Goal: Task Accomplishment & Management: Complete application form

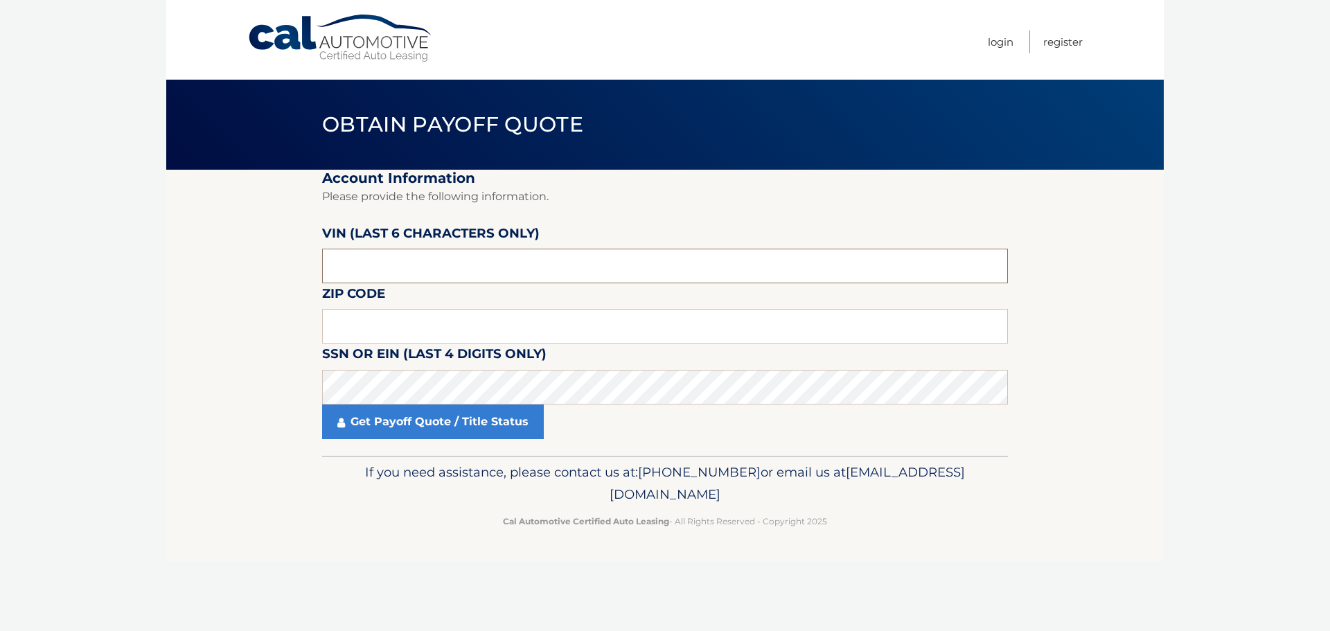
click at [389, 265] on input "text" at bounding box center [665, 266] width 686 height 35
click at [370, 260] on input "text" at bounding box center [665, 266] width 686 height 35
type input "716516"
click at [396, 350] on label "SSN or EIN (last 4 digits only)" at bounding box center [434, 357] width 225 height 26
click at [405, 324] on input "text" at bounding box center [665, 326] width 686 height 35
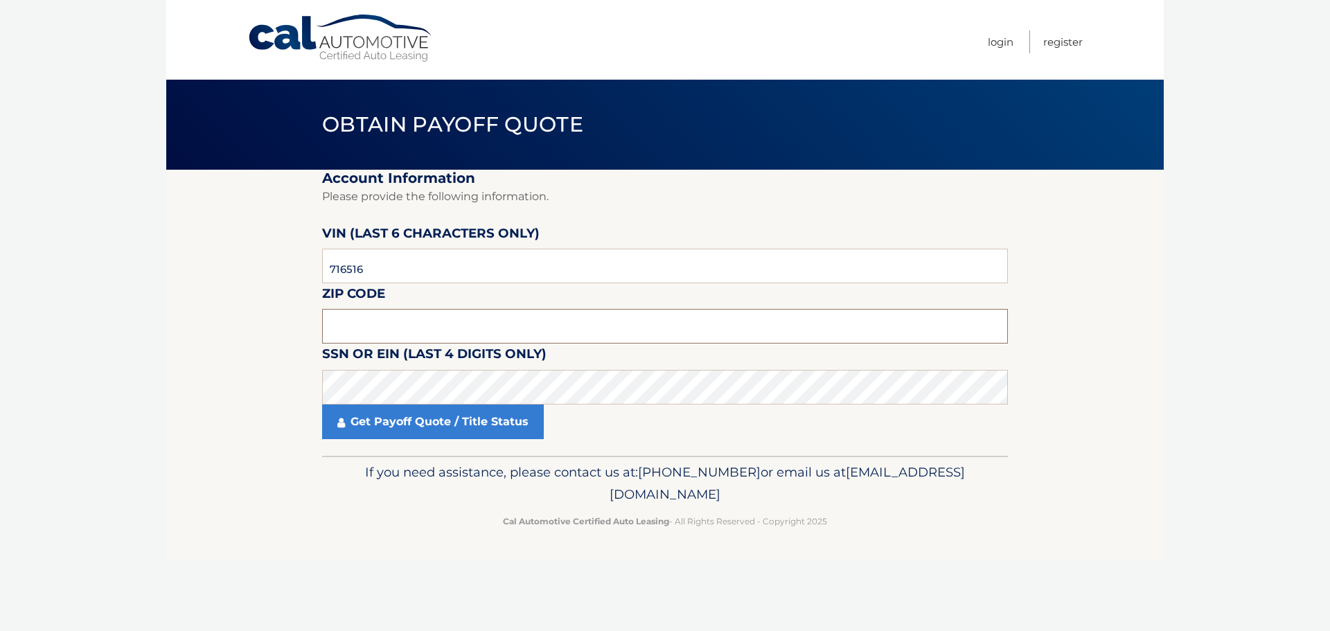
click at [345, 330] on input "text" at bounding box center [665, 326] width 686 height 35
type input "11757"
click at [292, 445] on section "Account Information Please provide the following information. VIN (last 6 chara…" at bounding box center [665, 313] width 998 height 286
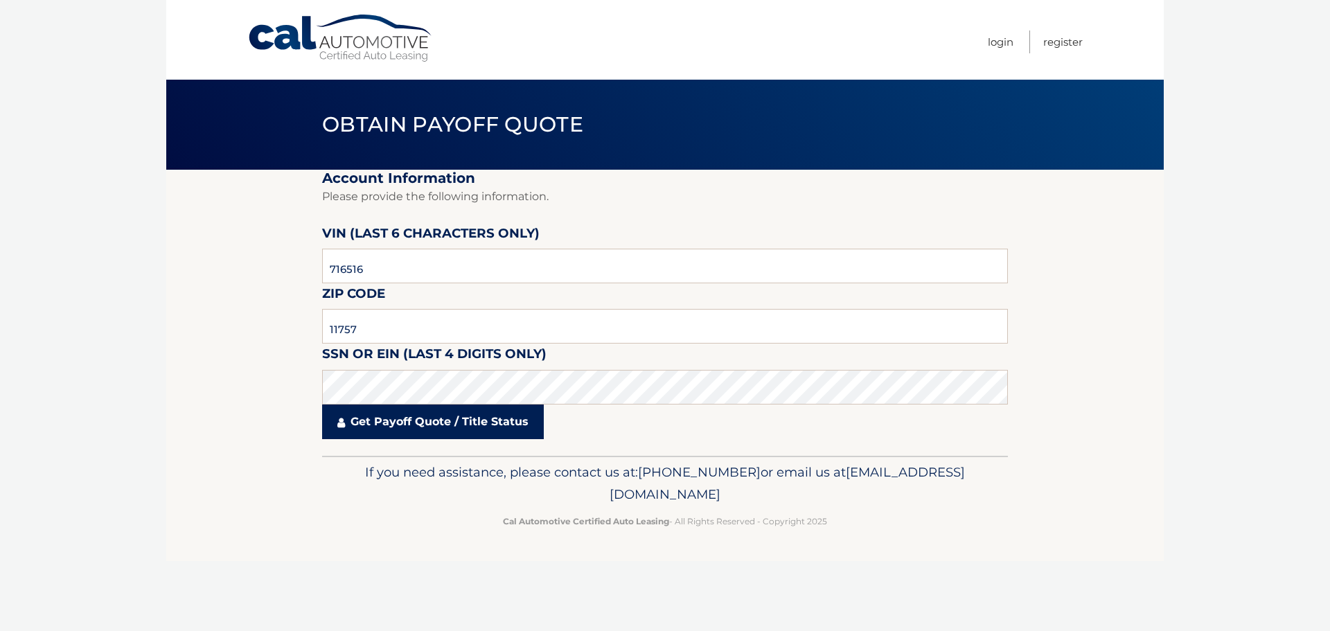
click at [443, 414] on link "Get Payoff Quote / Title Status" at bounding box center [433, 422] width 222 height 35
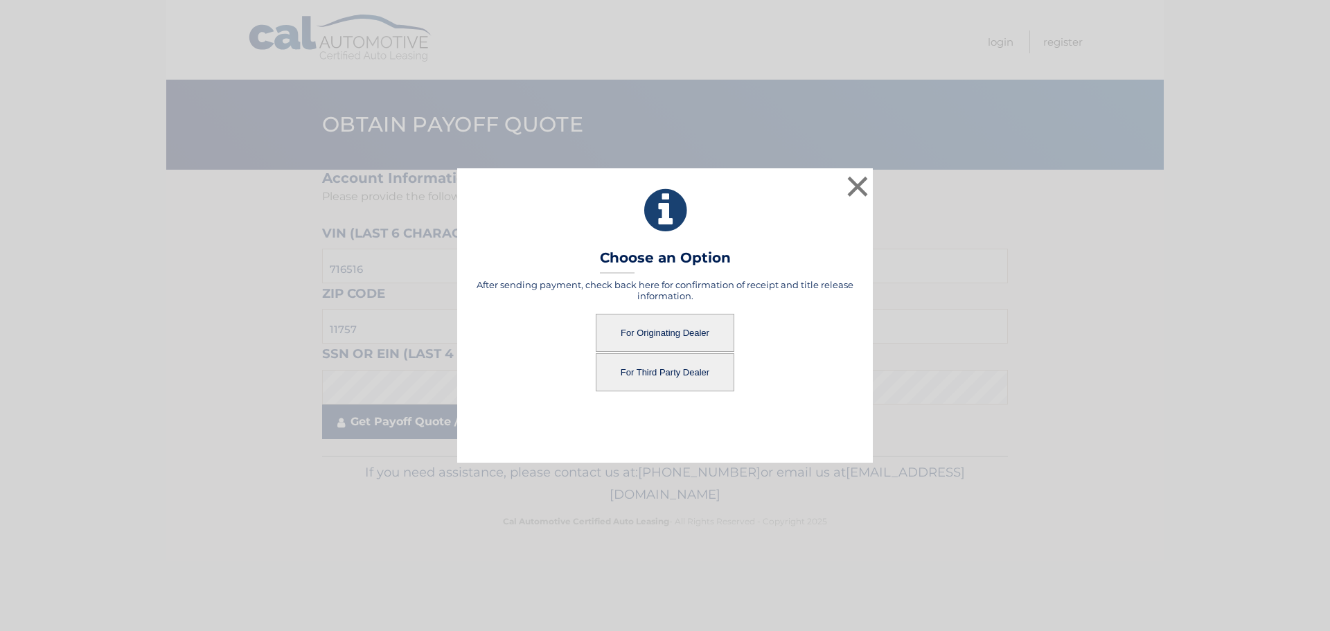
click at [437, 427] on div "× Choose an Option After sending payment, check back here for confirmation of r…" at bounding box center [665, 315] width 1319 height 294
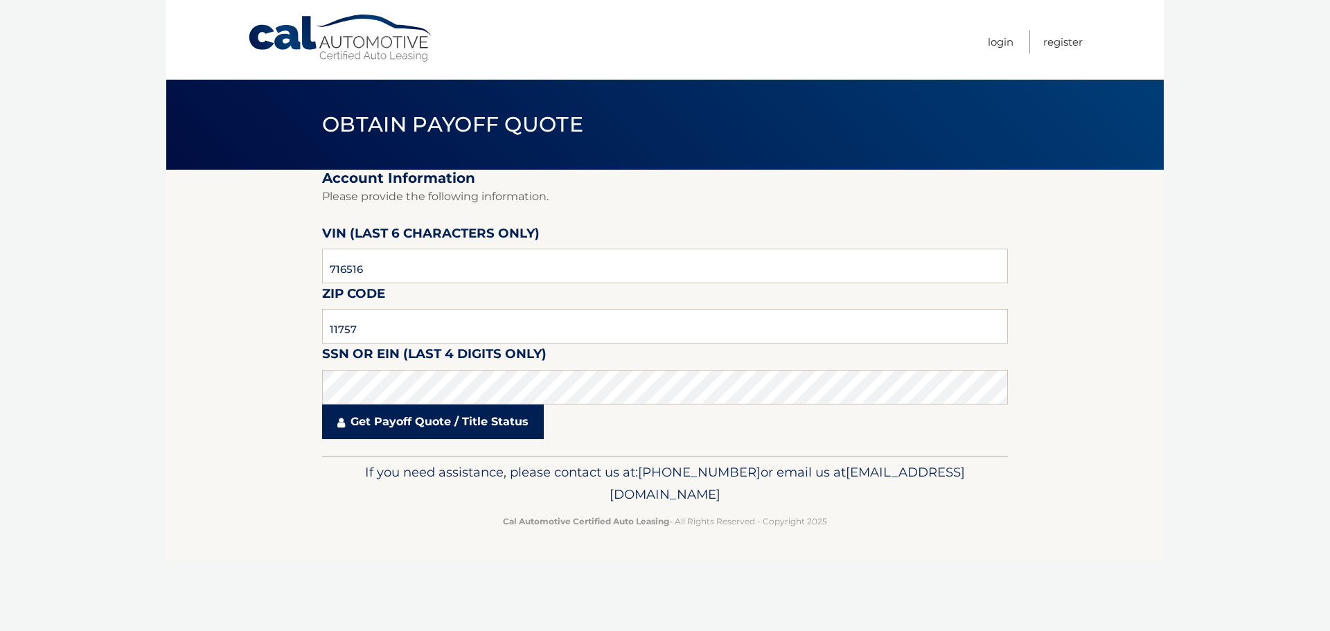
click at [449, 413] on link "Get Payoff Quote / Title Status" at bounding box center [433, 422] width 222 height 35
click at [428, 421] on link "Get Payoff Quote / Title Status" at bounding box center [433, 422] width 222 height 35
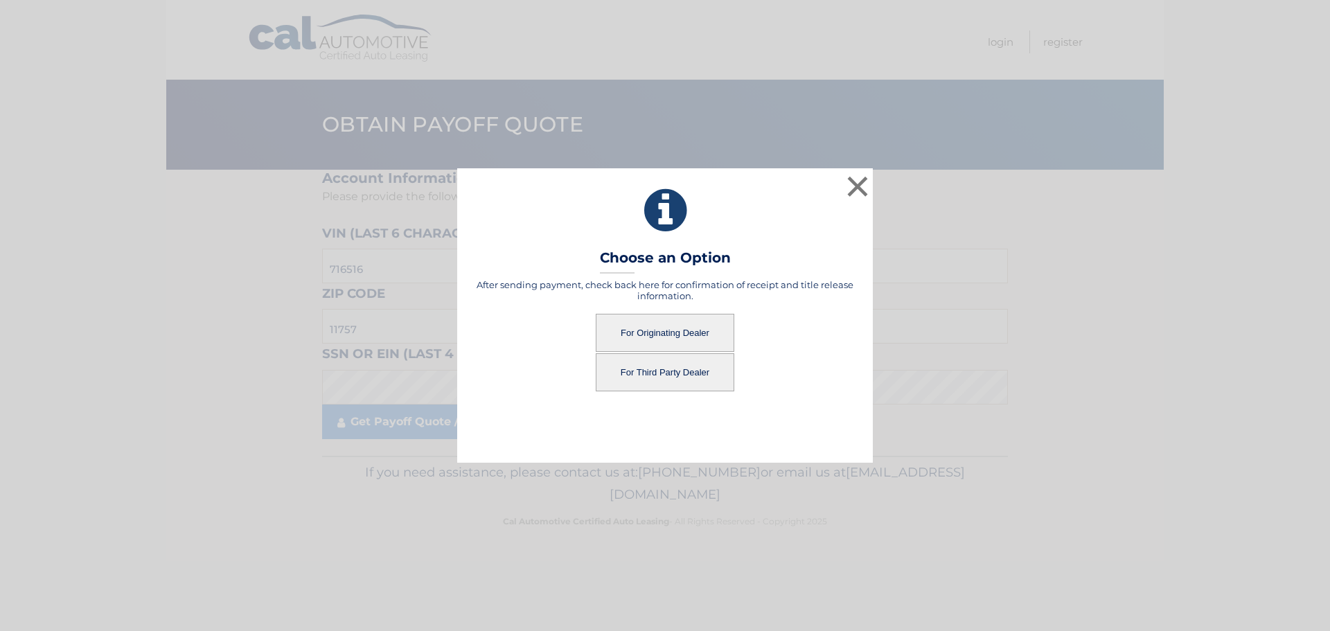
click at [650, 339] on button "For Originating Dealer" at bounding box center [665, 333] width 139 height 38
click at [660, 333] on button "For Originating Dealer" at bounding box center [665, 333] width 139 height 38
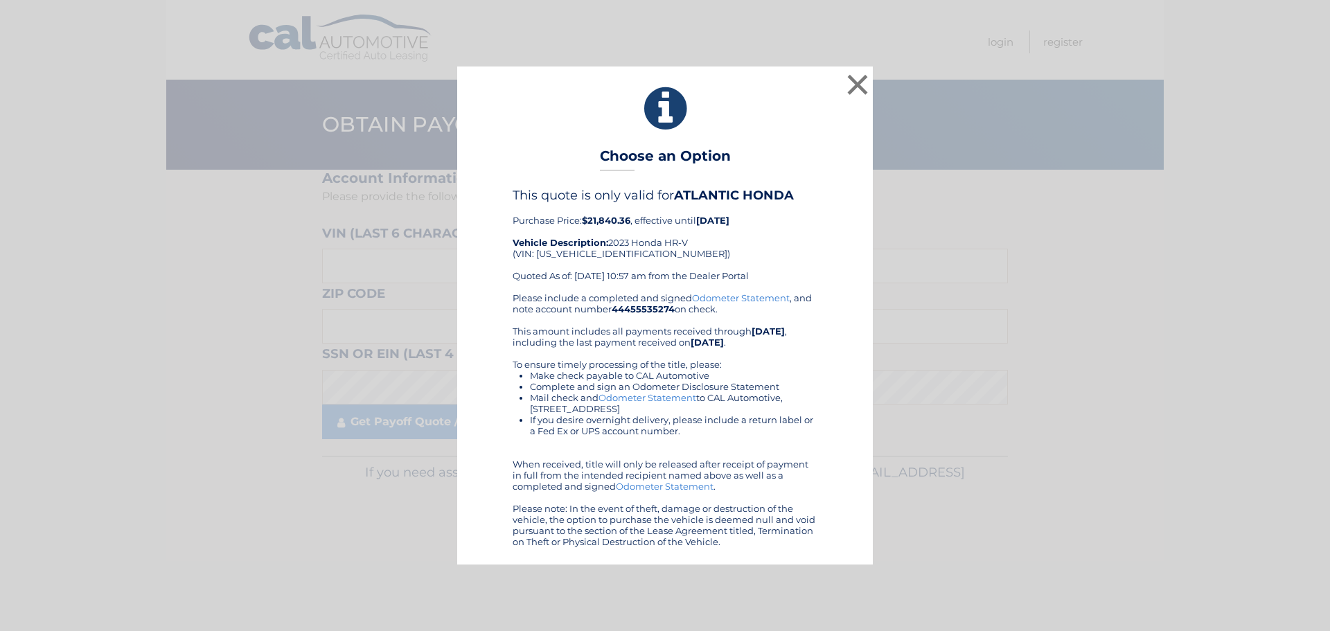
drag, startPoint x: 703, startPoint y: 242, endPoint x: 1051, endPoint y: 209, distance: 349.4
click at [1051, 209] on div "× Choose an Option This quote is only valid for ATLANTIC HONDA Purchase Price: …" at bounding box center [665, 316] width 1319 height 498
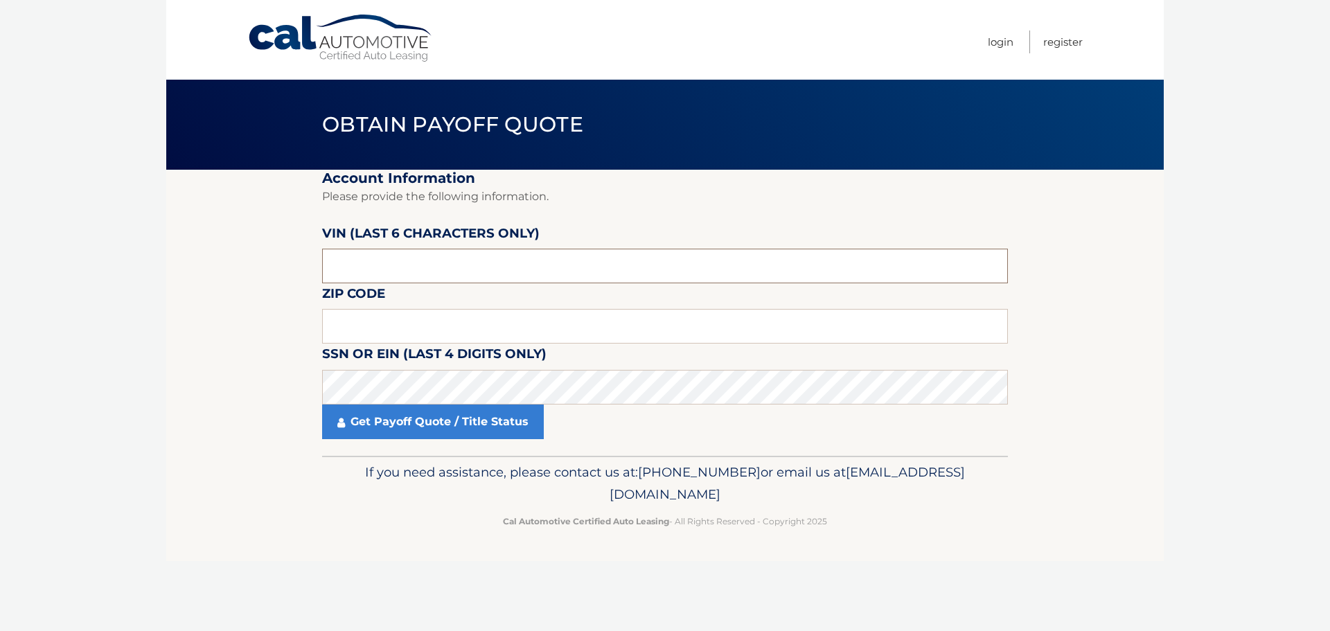
click at [381, 274] on input "text" at bounding box center [665, 266] width 686 height 35
click at [346, 259] on input "text" at bounding box center [665, 266] width 686 height 35
type input "716516"
click at [360, 333] on input "text" at bounding box center [665, 326] width 686 height 35
click at [369, 344] on label "SSN or EIN (last 4 digits only)" at bounding box center [434, 357] width 225 height 26
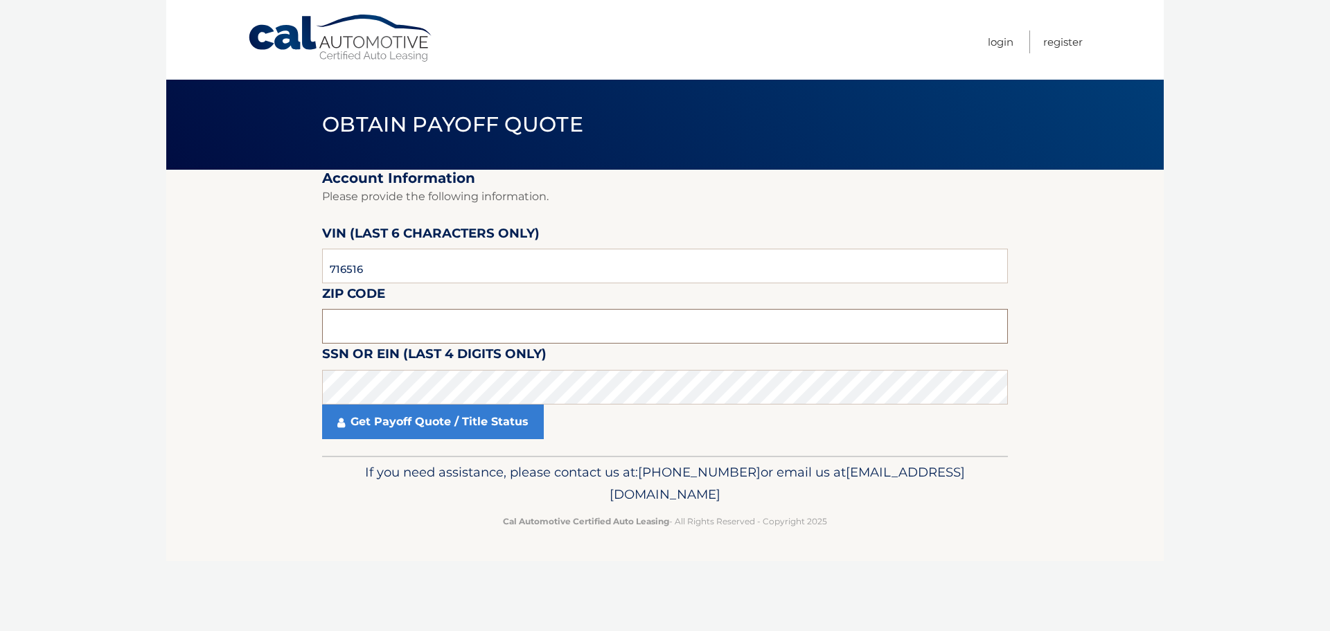
click at [373, 331] on input "text" at bounding box center [665, 326] width 686 height 35
type input "11757"
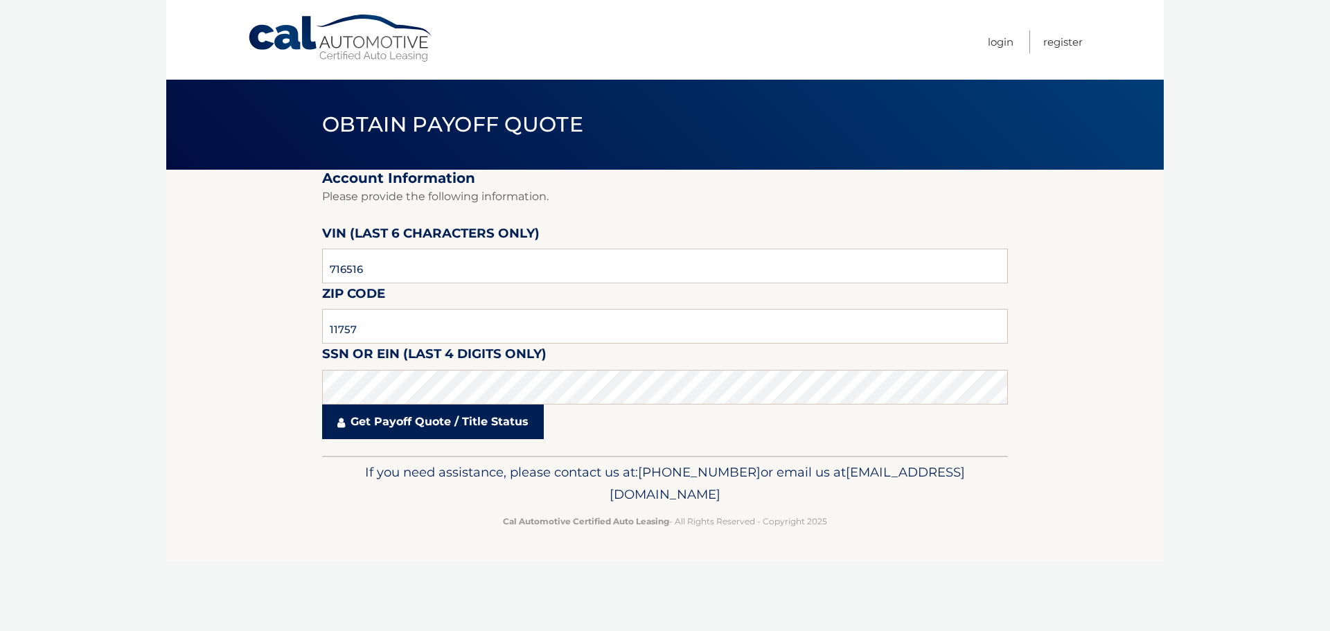
click at [353, 428] on link "Get Payoff Quote / Title Status" at bounding box center [433, 422] width 222 height 35
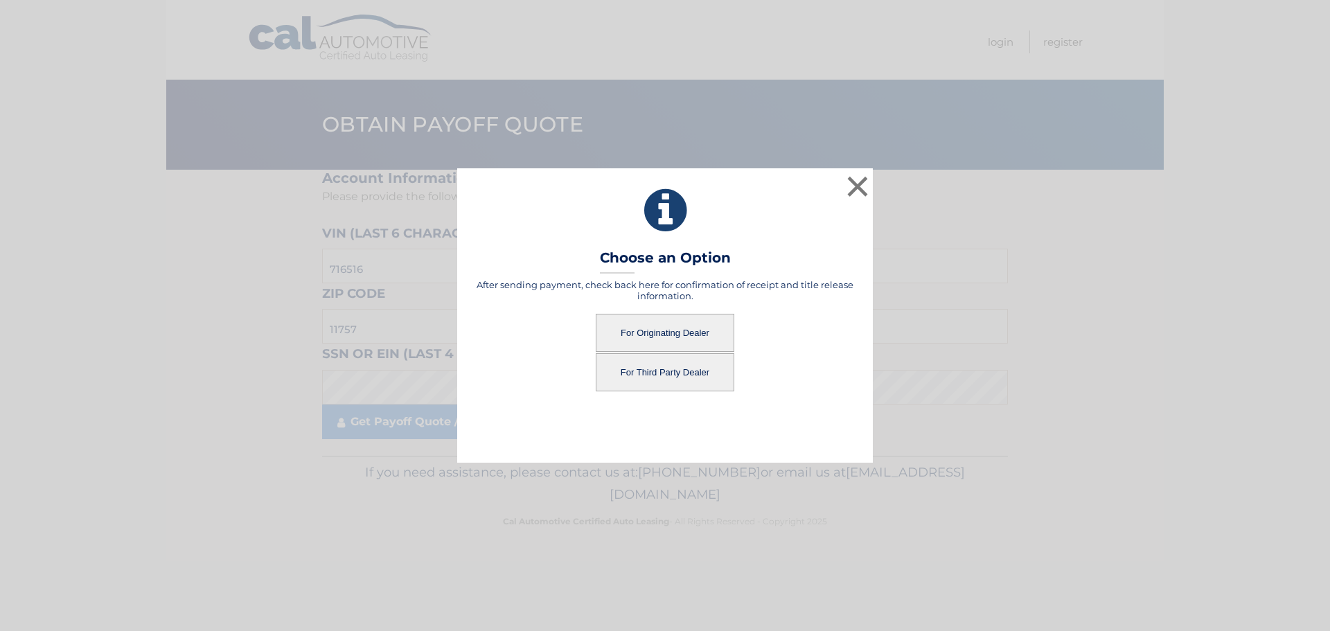
click at [658, 338] on button "For Originating Dealer" at bounding box center [665, 333] width 139 height 38
click at [662, 337] on button "For Originating Dealer" at bounding box center [665, 333] width 139 height 38
